Goal: Browse casually: Explore the website without a specific task or goal

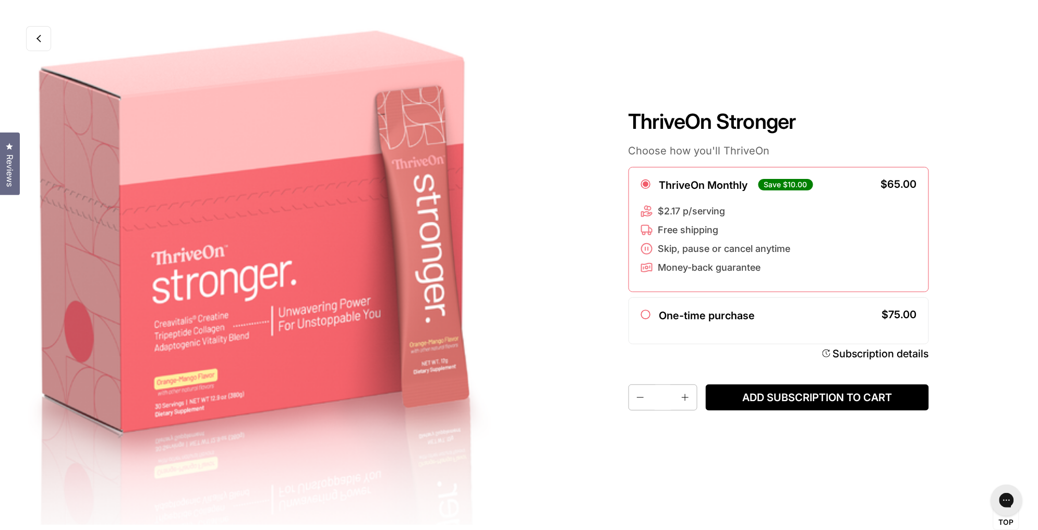
click at [40, 34] on icon at bounding box center [38, 38] width 5 height 8
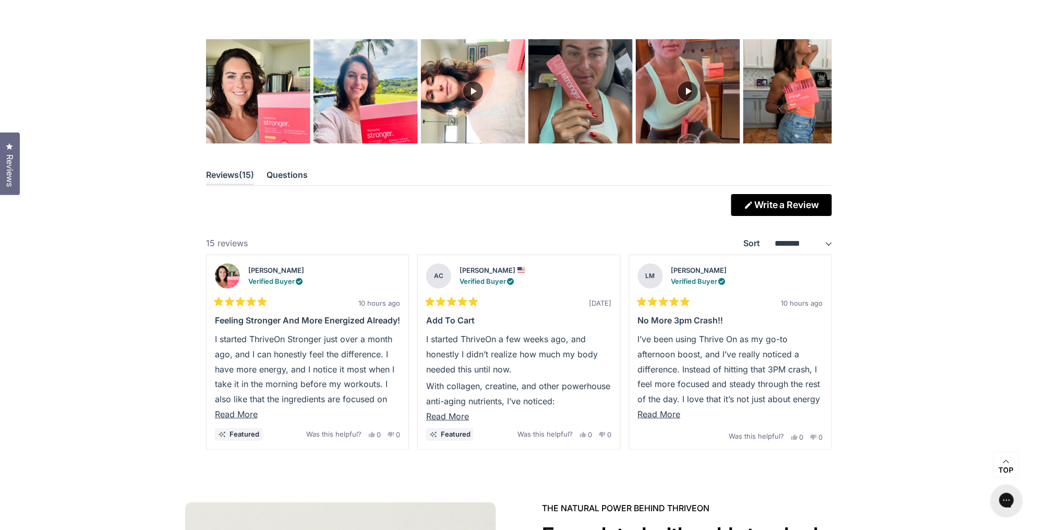
scroll to position [2891, 0]
click at [820, 356] on div "Next" at bounding box center [821, 352] width 16 height 16
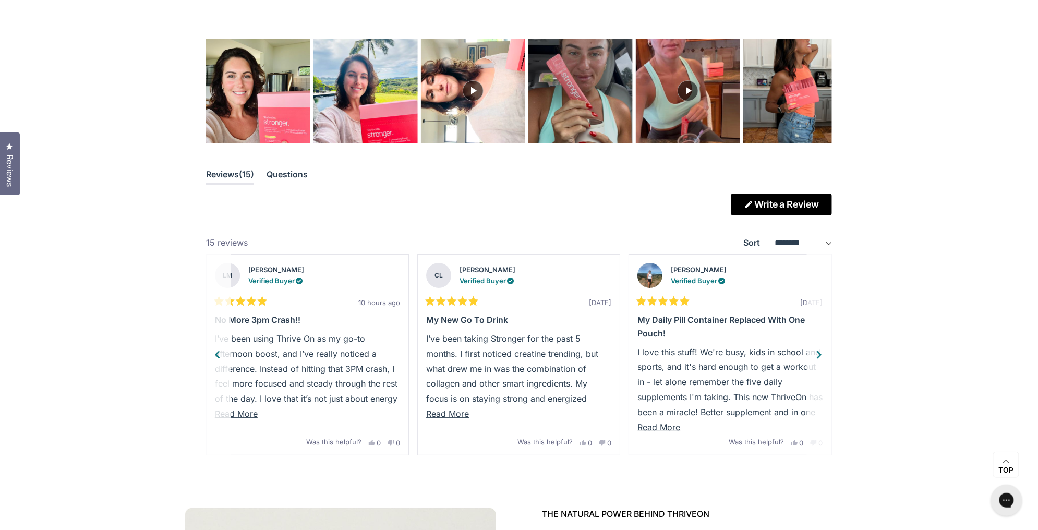
click at [218, 351] on div "Previous" at bounding box center [218, 355] width 16 height 16
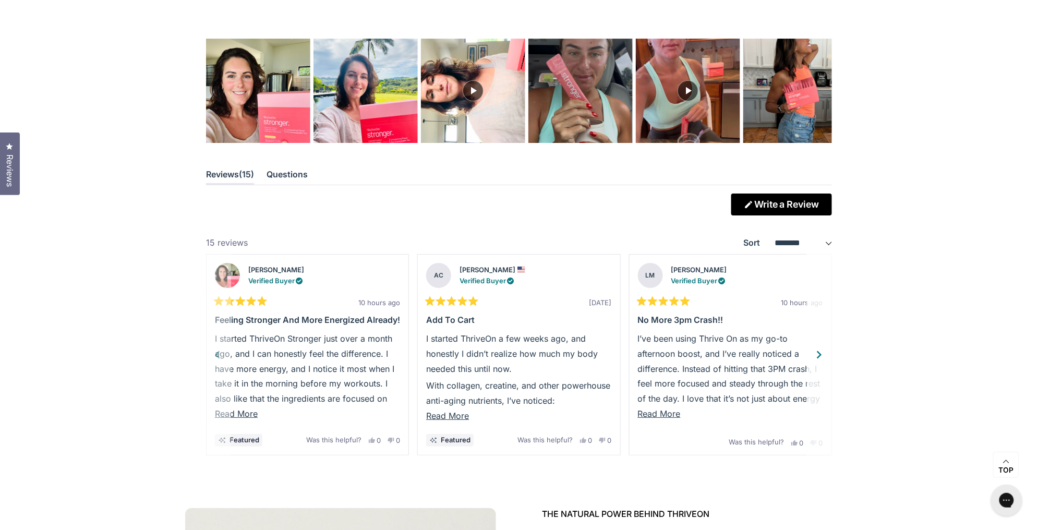
click at [218, 351] on p "I started ThriveOn Stronger just over a month ago, and I can honestly feel the …" at bounding box center [307, 383] width 185 height 105
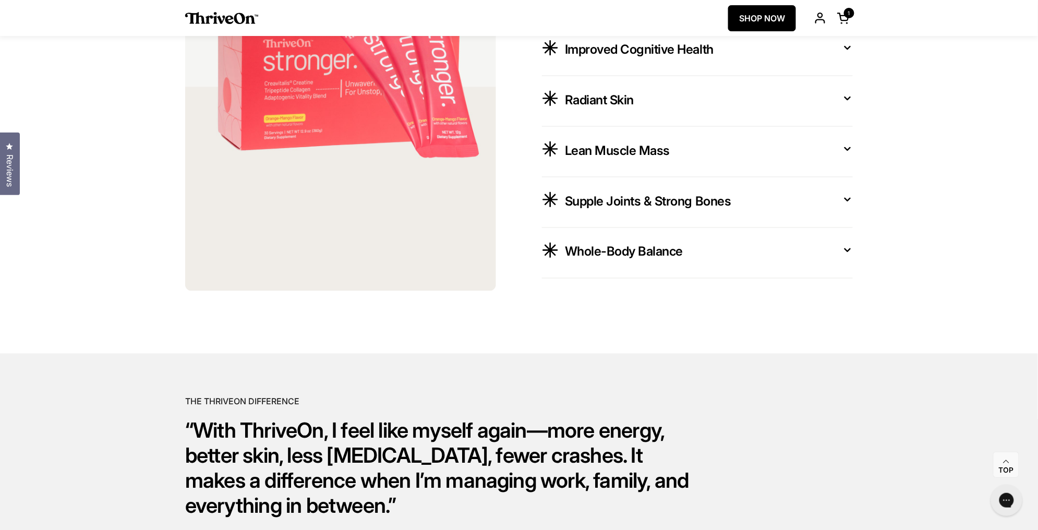
scroll to position [2092, 0]
